Goal: Check status

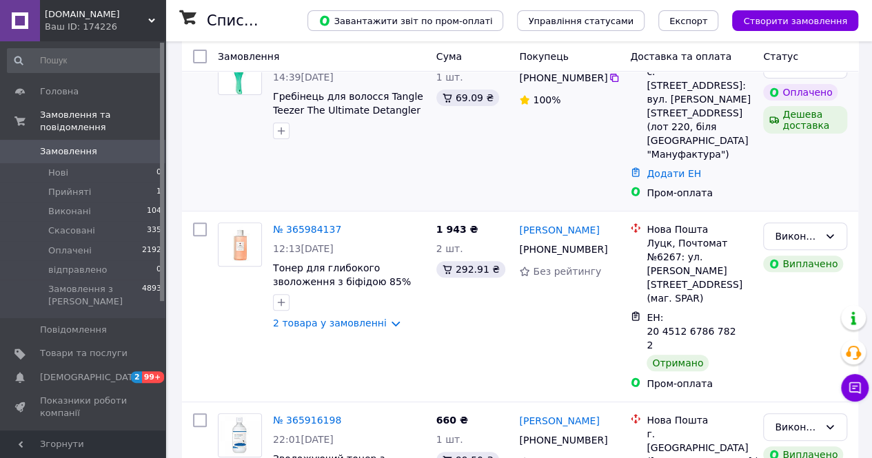
scroll to position [128, 0]
